Goal: Register for event/course

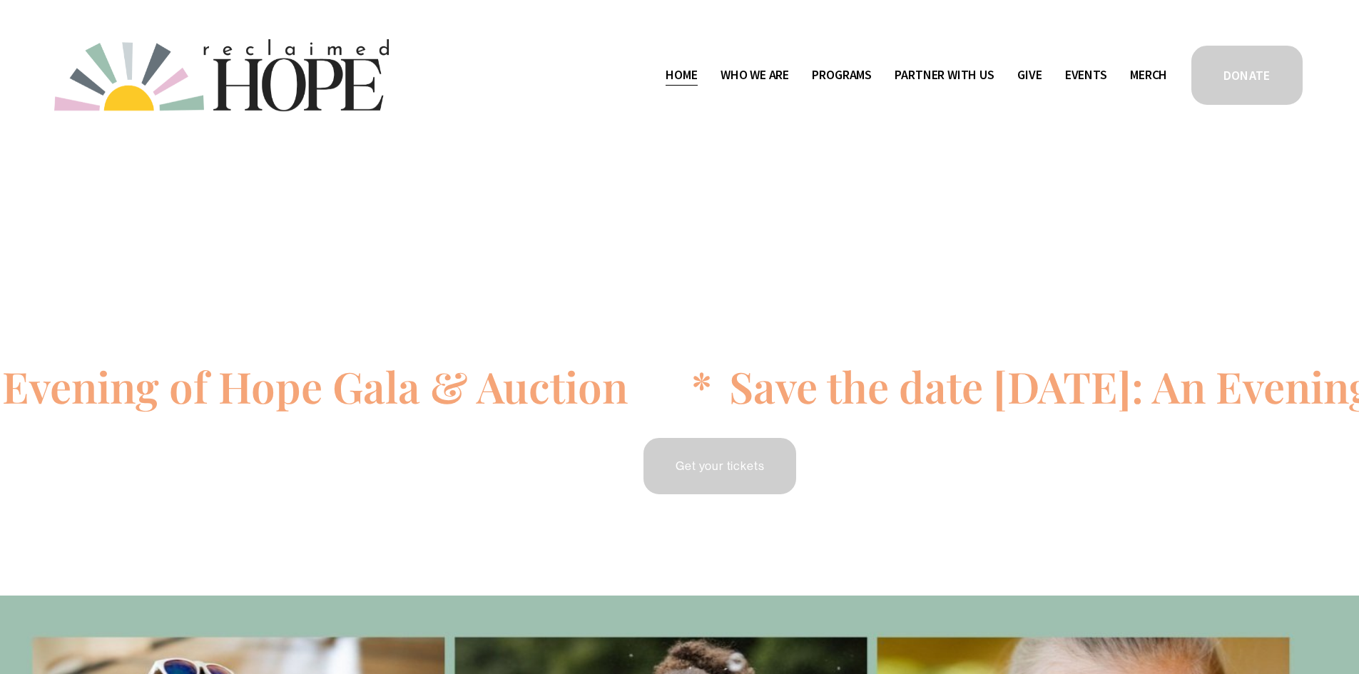
click at [742, 473] on link "Get your tickets" at bounding box center [719, 466] width 157 height 61
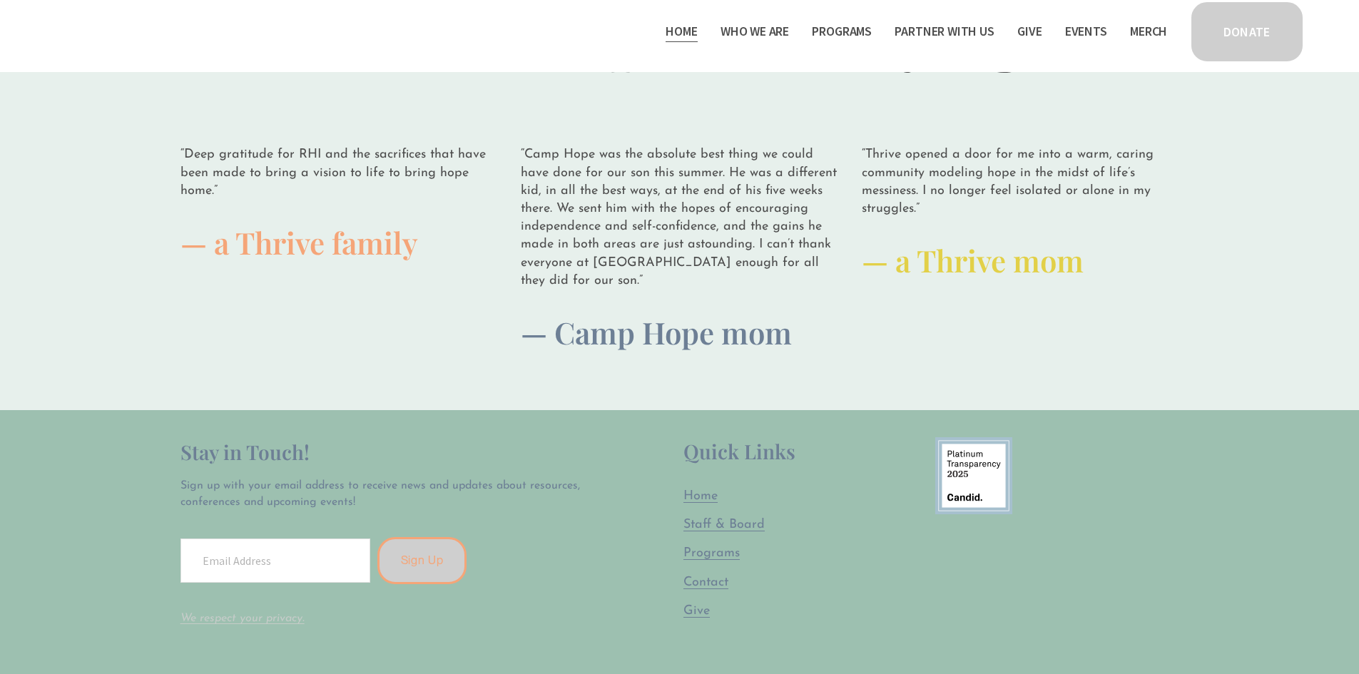
scroll to position [3912, 0]
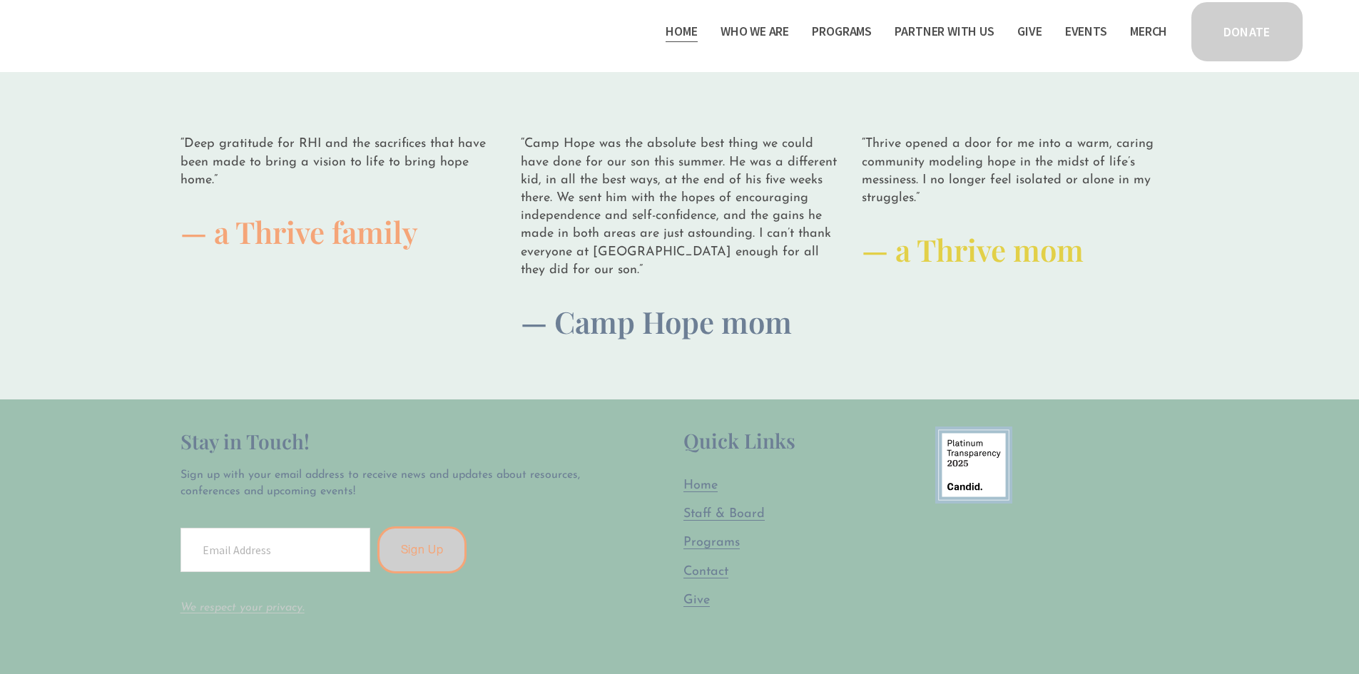
click at [697, 566] on span "Contact" at bounding box center [705, 572] width 45 height 13
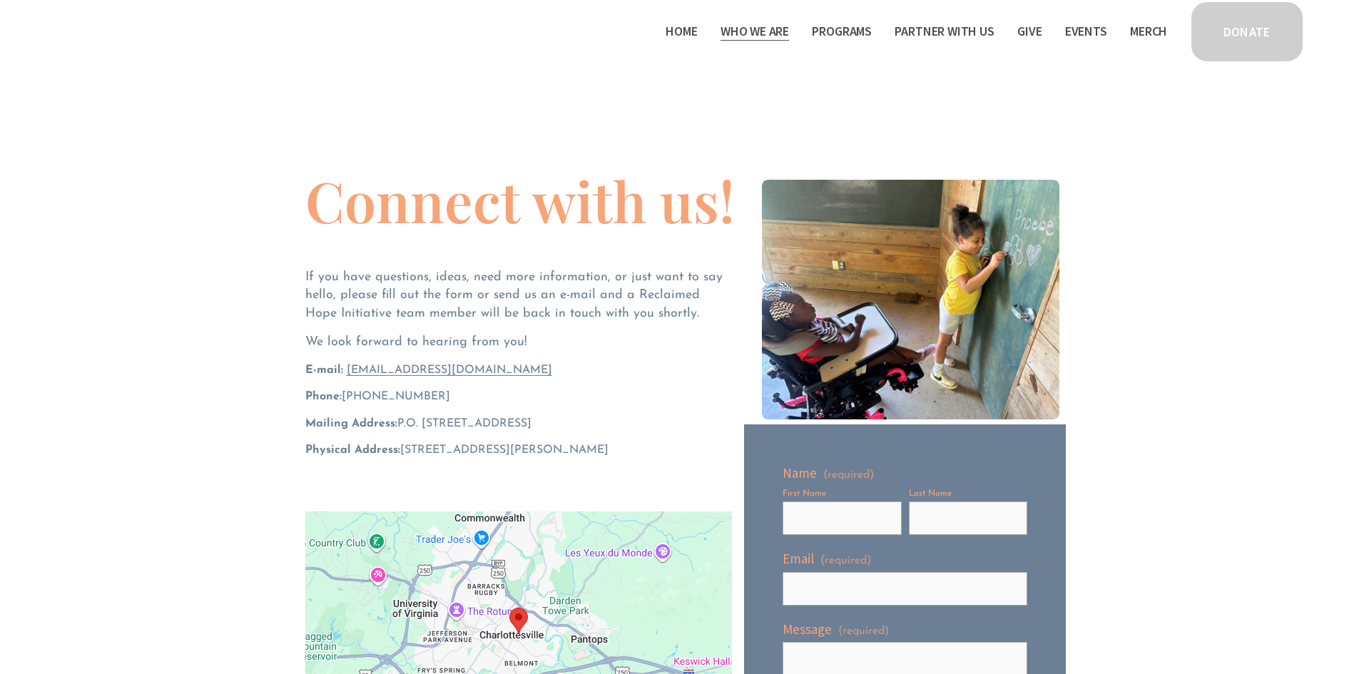
scroll to position [71, 0]
